Goal: Find specific fact: Find contact information

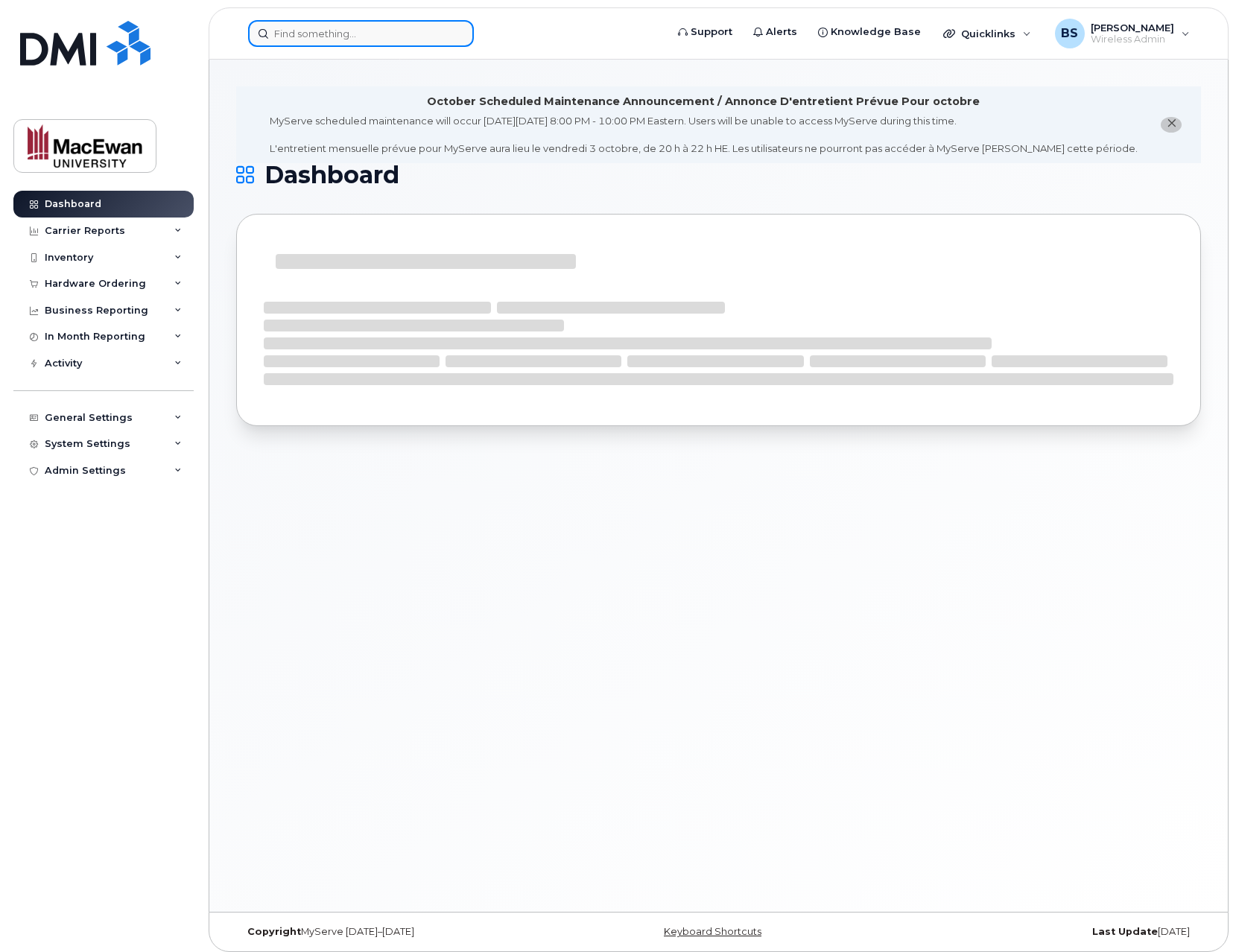
click at [348, 39] on input at bounding box center [361, 33] width 226 height 27
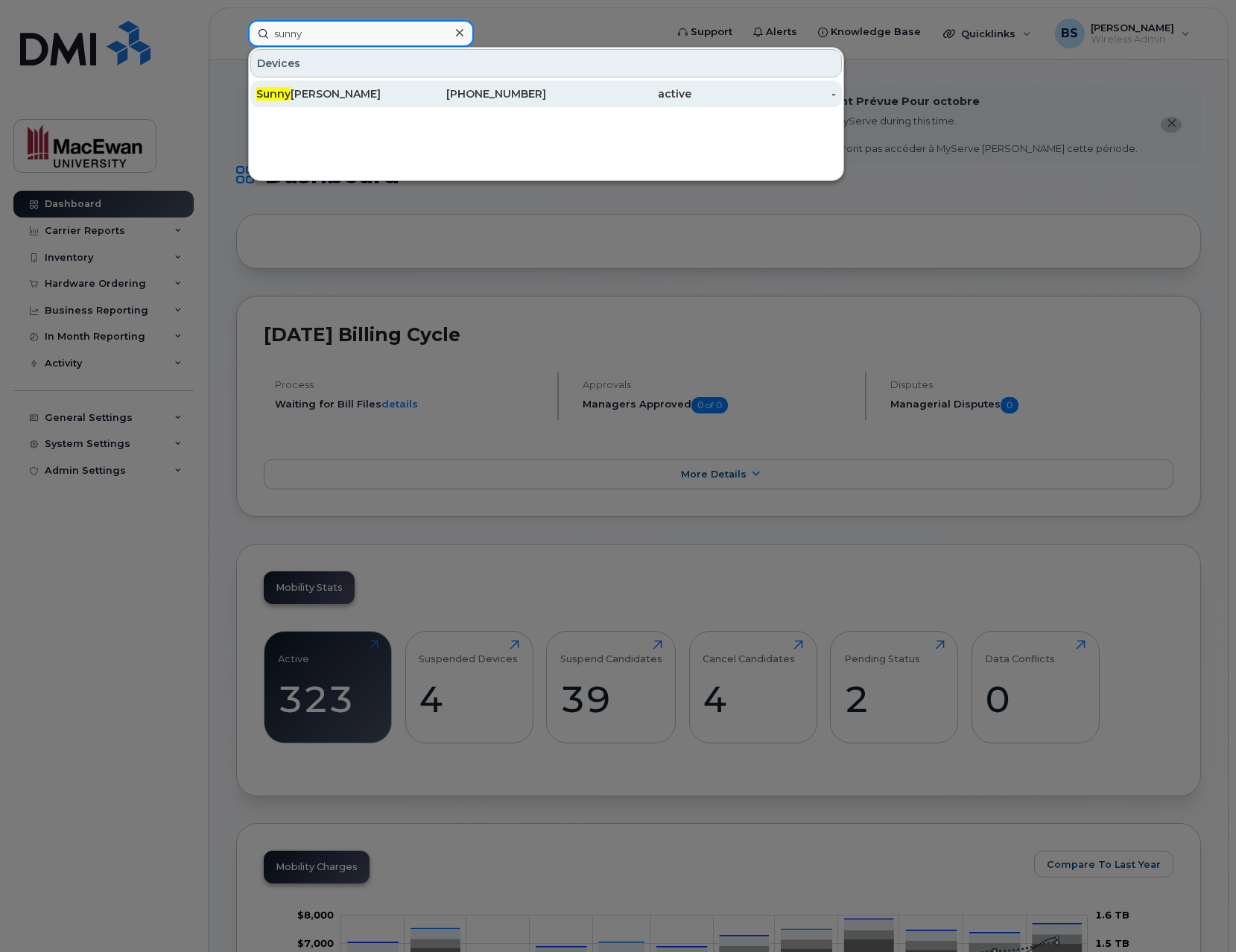
type input "sunny"
click at [445, 89] on div "[PHONE_NUMBER]" at bounding box center [474, 94] width 146 height 15
